Goal: Register for event/course

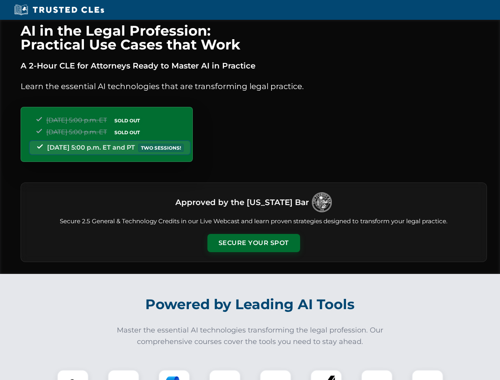
click at [254, 243] on button "Secure Your Spot" at bounding box center [254, 243] width 93 height 18
click at [73, 375] on img at bounding box center [72, 385] width 23 height 23
